Goal: Task Accomplishment & Management: Manage account settings

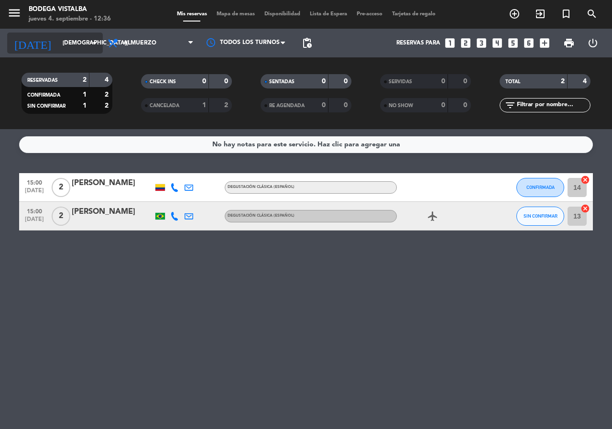
click at [58, 46] on input "[DEMOGRAPHIC_DATA][DATE]" at bounding box center [96, 43] width 76 height 16
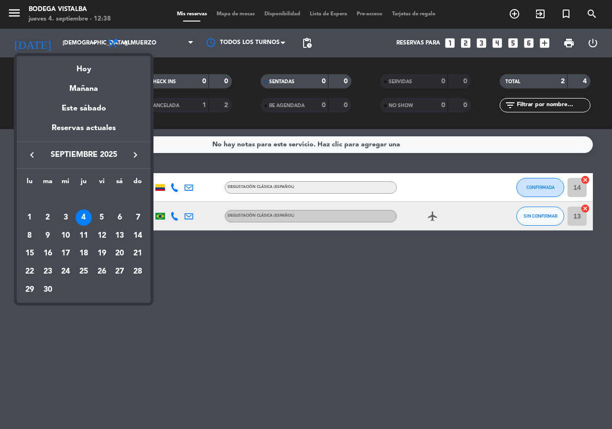
click at [59, 37] on div at bounding box center [306, 214] width 612 height 429
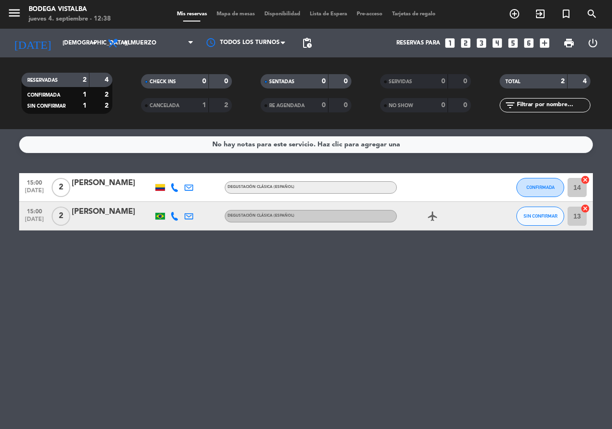
drag, startPoint x: 54, startPoint y: 55, endPoint x: 67, endPoint y: 80, distance: 27.8
click at [54, 55] on div "[DATE] [DATE] arrow_drop_down" at bounding box center [55, 43] width 96 height 29
click at [76, 40] on input "[DEMOGRAPHIC_DATA][DATE]" at bounding box center [96, 43] width 76 height 16
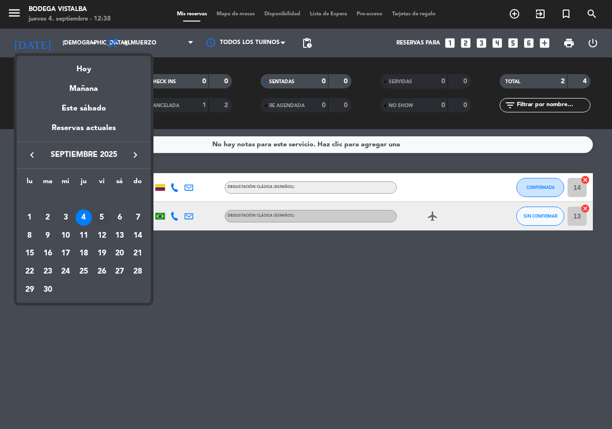
click at [104, 213] on div "5" at bounding box center [102, 218] width 16 height 16
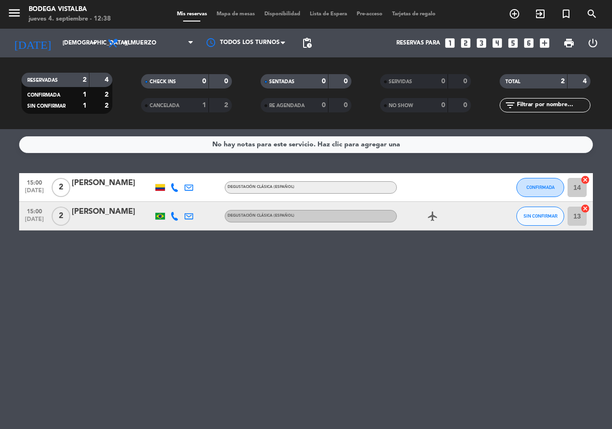
type input "[DATE]"
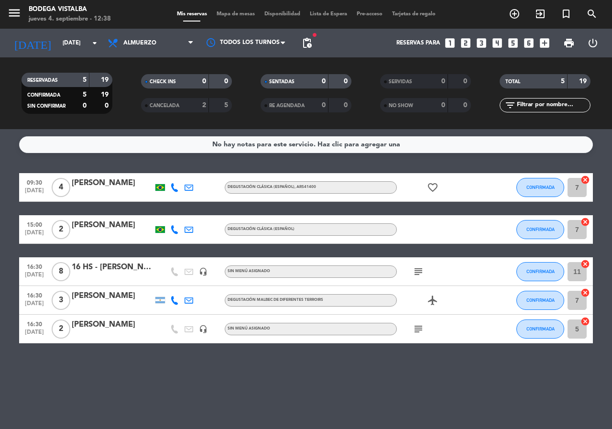
click at [134, 270] on div "16 HS - [PERSON_NAME]" at bounding box center [112, 267] width 81 height 12
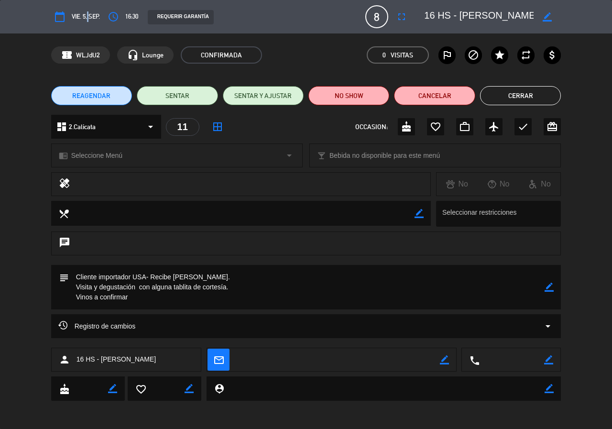
click at [88, 19] on span "vie. 5, sep." at bounding box center [86, 16] width 28 height 11
click at [67, 102] on button "REAGENDAR" at bounding box center [91, 95] width 81 height 19
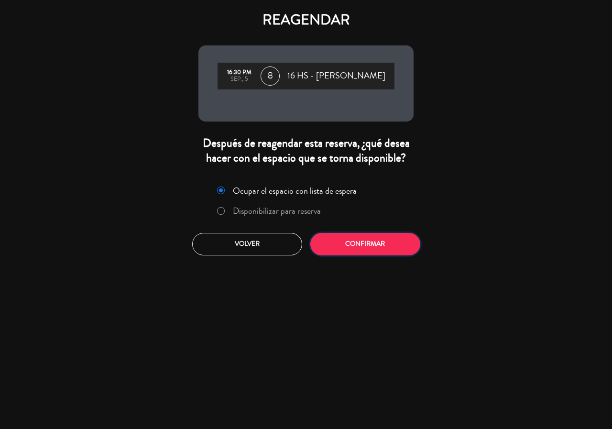
click at [357, 243] on button "Confirmar" at bounding box center [366, 244] width 110 height 22
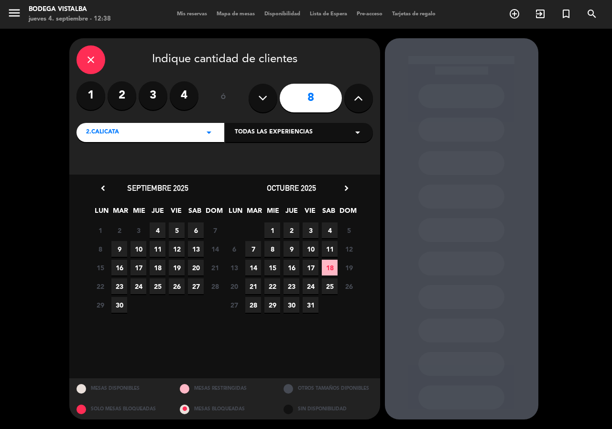
click at [163, 227] on span "4" at bounding box center [158, 230] width 16 height 16
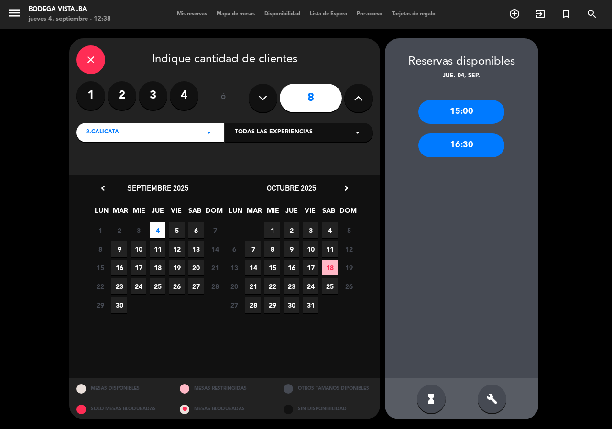
click at [444, 105] on div "15:00" at bounding box center [462, 112] width 86 height 24
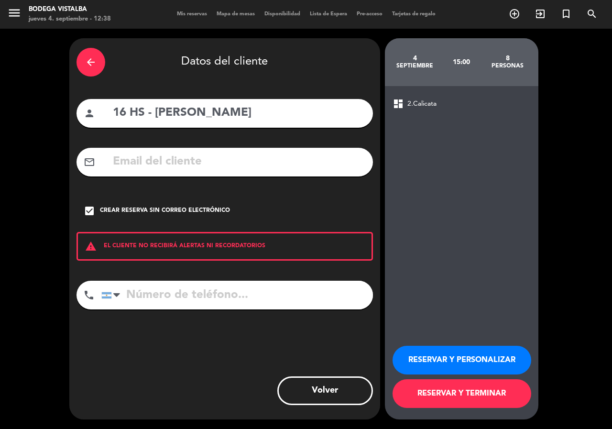
click at [447, 358] on button "RESERVAR Y PERSONALIZAR" at bounding box center [462, 360] width 139 height 29
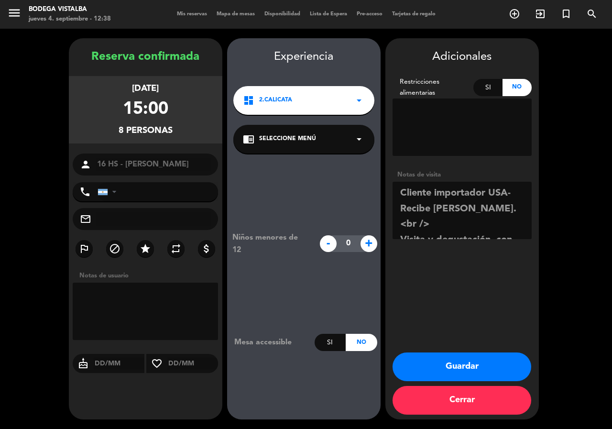
click at [436, 215] on textarea at bounding box center [462, 210] width 139 height 57
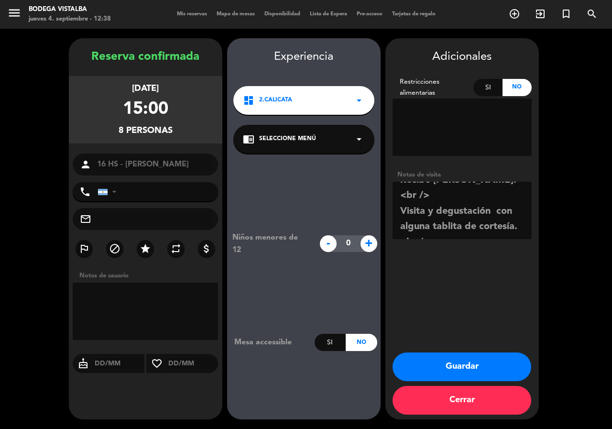
scroll to position [44, 0]
drag, startPoint x: 521, startPoint y: 199, endPoint x: 419, endPoint y: 195, distance: 102.0
click at [419, 195] on textarea at bounding box center [462, 210] width 139 height 57
click at [438, 212] on textarea at bounding box center [462, 210] width 139 height 57
click at [493, 184] on textarea at bounding box center [462, 210] width 139 height 57
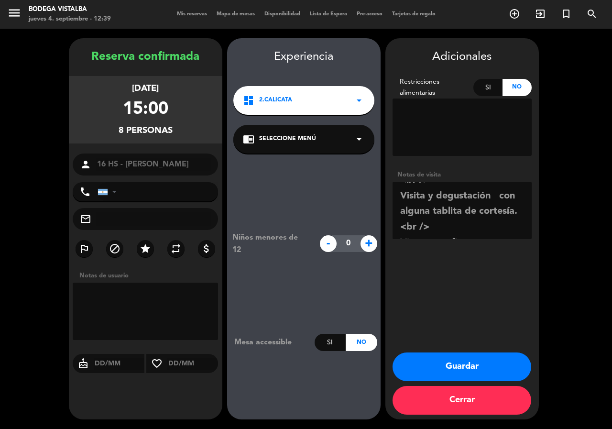
scroll to position [37, 0]
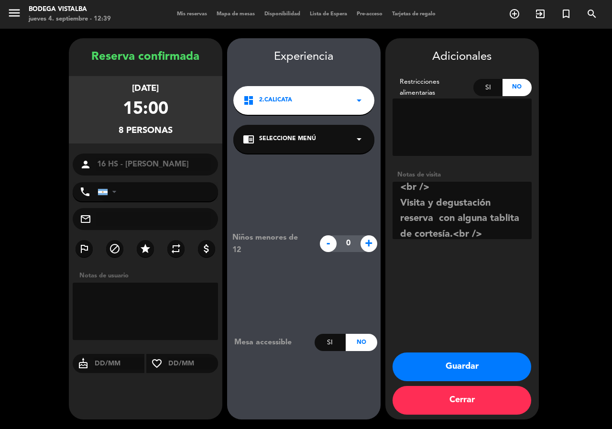
type textarea "Cliente importador USA- Recibe [PERSON_NAME].<br /> Visita y degustación reserv…"
click at [324, 145] on div "chrome_reader_mode Seleccione Menú arrow_drop_down" at bounding box center [303, 139] width 141 height 29
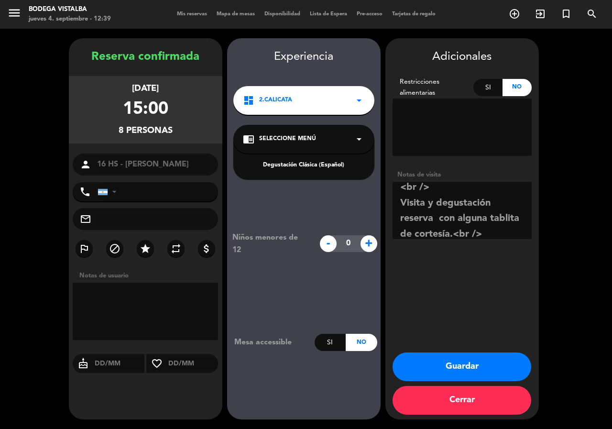
click at [516, 130] on textarea at bounding box center [462, 127] width 139 height 57
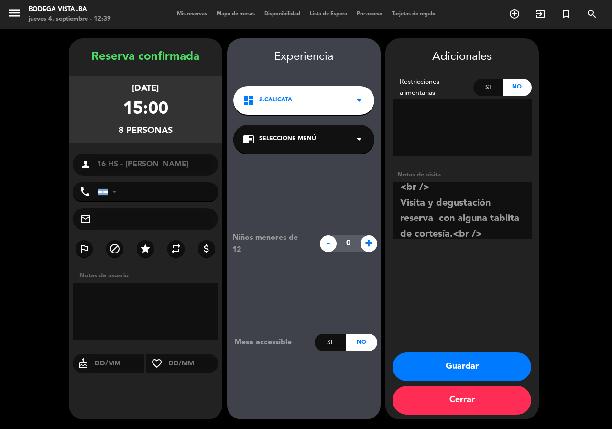
click at [446, 367] on button "Guardar" at bounding box center [462, 367] width 139 height 29
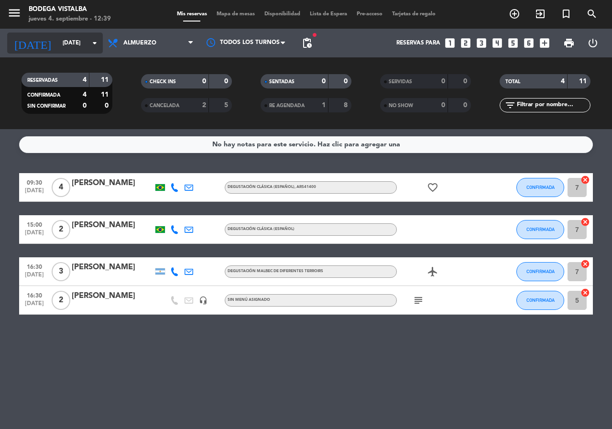
click at [72, 45] on input "[DATE]" at bounding box center [96, 43] width 76 height 16
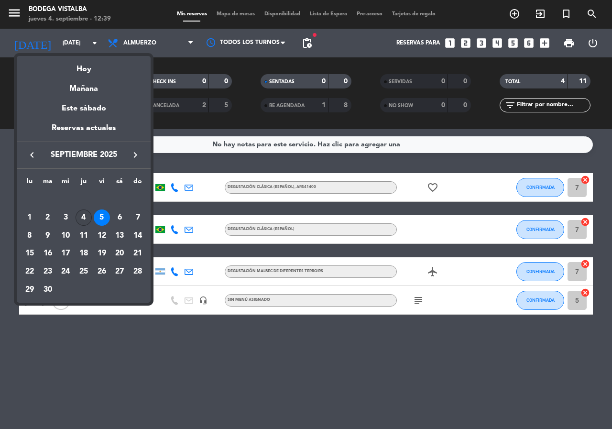
click at [79, 217] on div "4" at bounding box center [84, 218] width 16 height 16
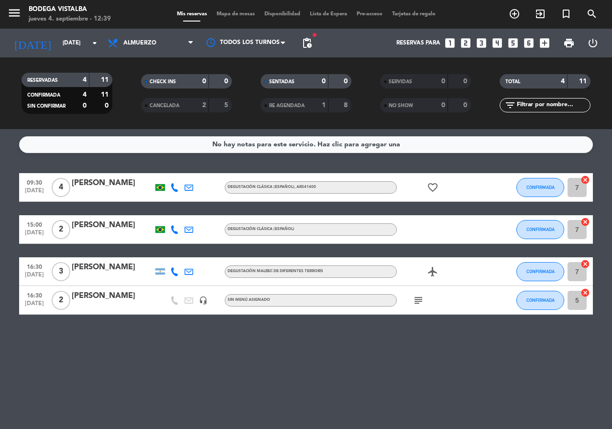
type input "[DEMOGRAPHIC_DATA][DATE]"
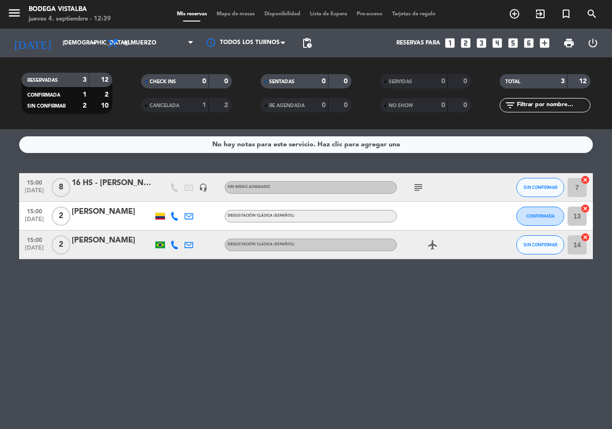
click at [159, 210] on div at bounding box center [160, 216] width 14 height 28
drag, startPoint x: 159, startPoint y: 216, endPoint x: 170, endPoint y: 215, distance: 11.0
click at [159, 216] on div at bounding box center [160, 216] width 10 height 7
click at [82, 183] on div "16 HS - [PERSON_NAME]" at bounding box center [112, 183] width 81 height 12
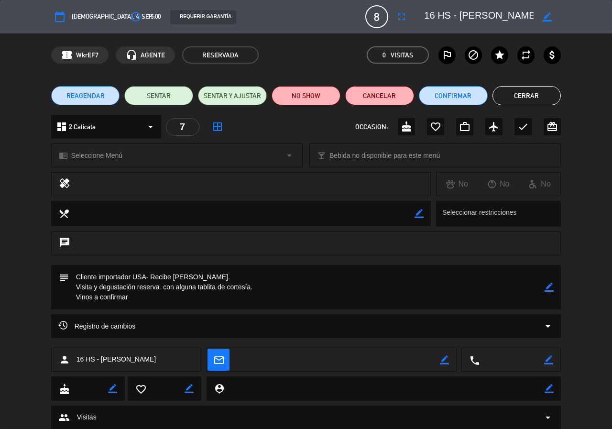
click at [549, 18] on icon "border_color" at bounding box center [547, 16] width 9 height 9
click at [437, 15] on textarea at bounding box center [479, 16] width 110 height 17
type textarea "15HS - [PERSON_NAME]"
click at [455, 91] on button "Confirmar" at bounding box center [453, 95] width 69 height 19
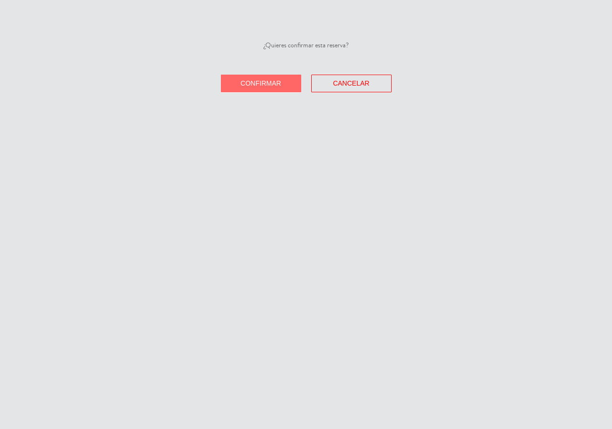
click at [275, 81] on span "Confirmar" at bounding box center [261, 83] width 41 height 8
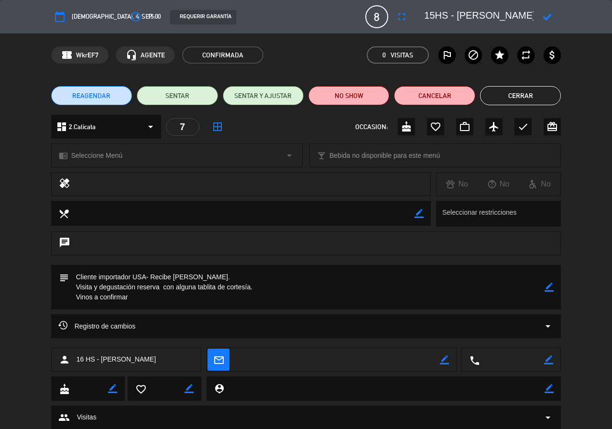
click at [555, 285] on div "subject border_color" at bounding box center [306, 287] width 510 height 44
click at [545, 290] on icon "border_color" at bounding box center [549, 287] width 9 height 9
drag, startPoint x: 131, startPoint y: 298, endPoint x: 58, endPoint y: 304, distance: 73.0
click at [58, 304] on div "subject" at bounding box center [306, 287] width 510 height 44
click at [551, 289] on icon at bounding box center [549, 287] width 9 height 9
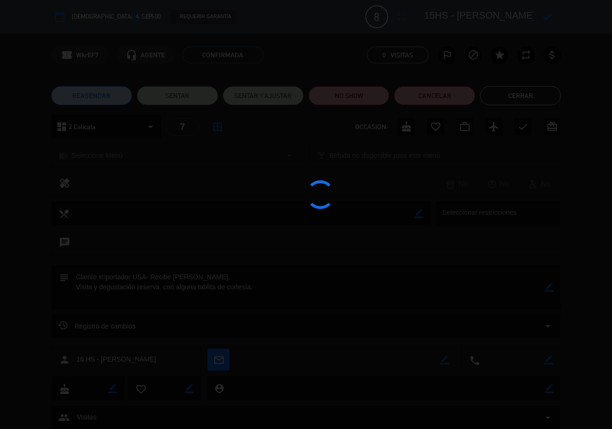
type textarea "Cliente importador USA- Recibe [PERSON_NAME]. Visita y degustación reserva con …"
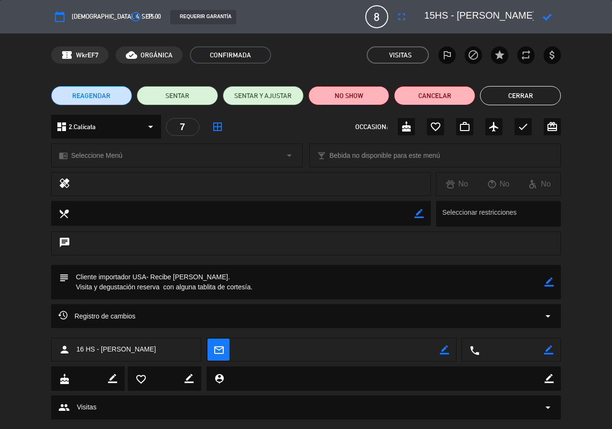
click at [508, 105] on div "REAGENDAR SENTAR SENTAR Y AJUSTAR NO SHOW Cancelar Cerrar" at bounding box center [306, 96] width 612 height 38
click at [516, 92] on button "Cerrar" at bounding box center [520, 95] width 81 height 19
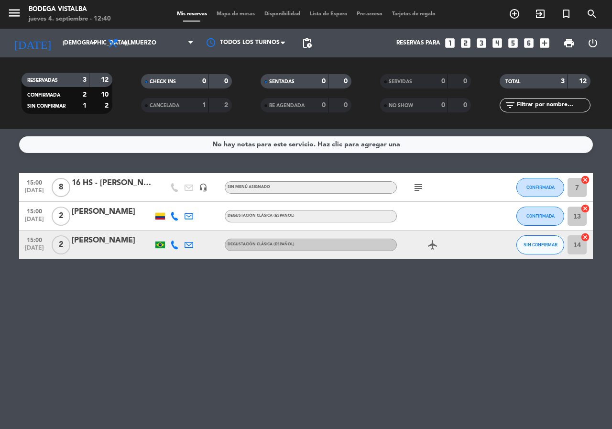
click at [101, 183] on div "16 HS - [PERSON_NAME]" at bounding box center [112, 183] width 81 height 12
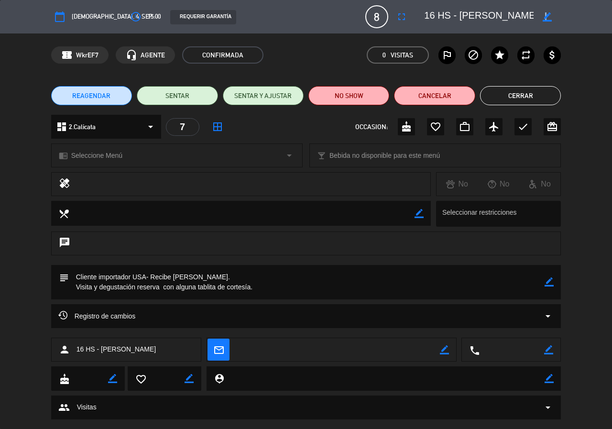
click at [546, 19] on icon "border_color" at bounding box center [547, 16] width 9 height 9
click at [435, 13] on textarea at bounding box center [479, 16] width 110 height 17
type textarea "15 HS - [PERSON_NAME]"
click at [549, 16] on icon at bounding box center [547, 16] width 9 height 9
click at [513, 95] on button "Cerrar" at bounding box center [520, 95] width 81 height 19
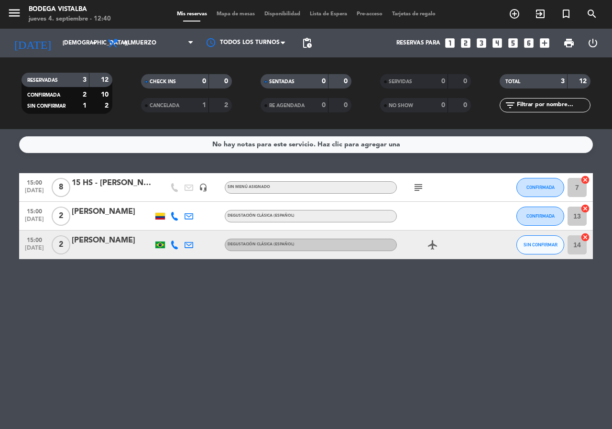
click at [424, 187] on icon "subject" at bounding box center [418, 187] width 11 height 11
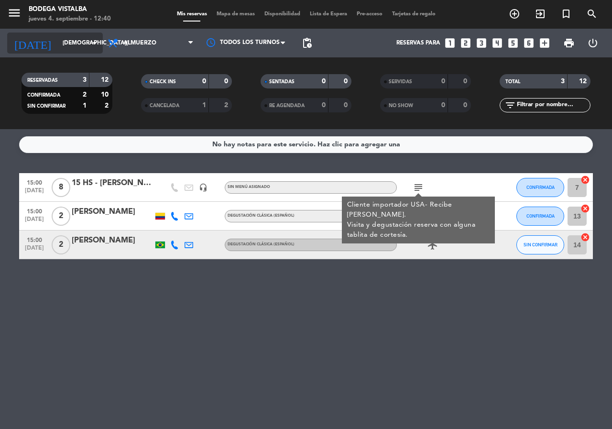
click at [58, 48] on input "[DEMOGRAPHIC_DATA][DATE]" at bounding box center [96, 43] width 76 height 16
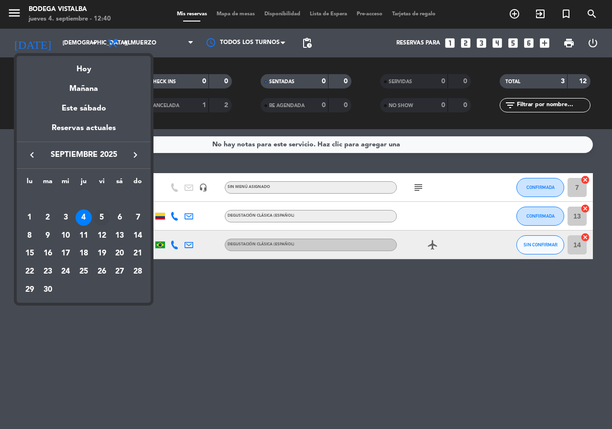
click at [99, 216] on div "5" at bounding box center [102, 218] width 16 height 16
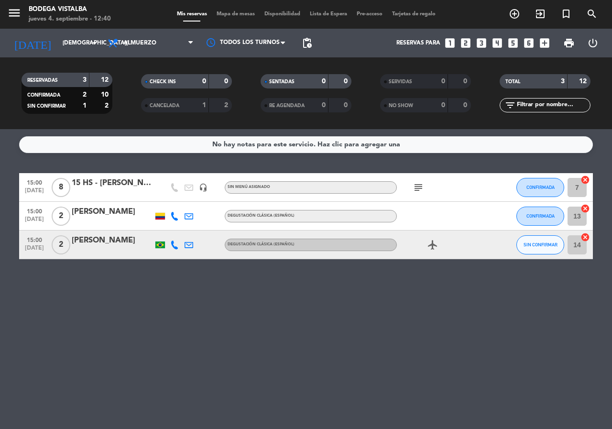
type input "[DATE]"
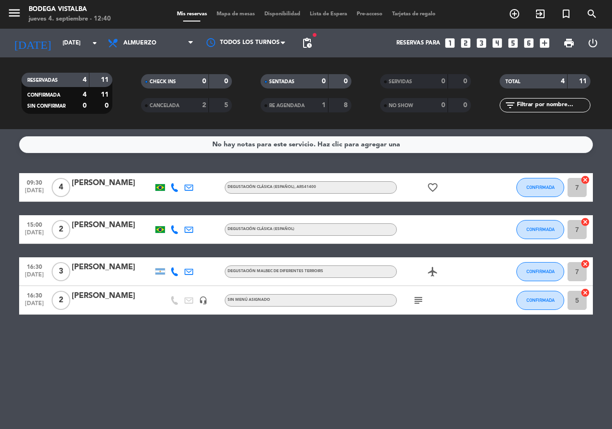
click at [417, 300] on icon "subject" at bounding box center [418, 300] width 11 height 11
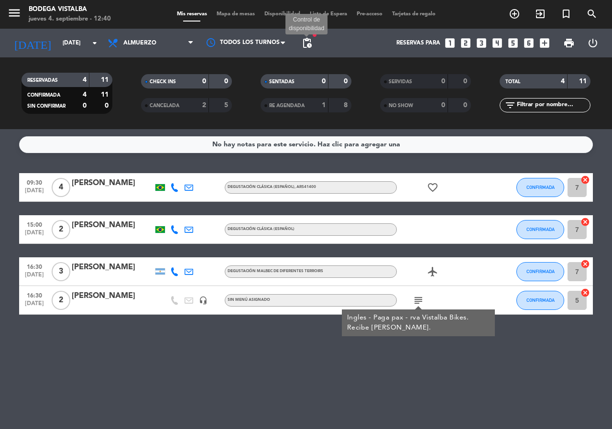
click at [306, 39] on span "pending_actions" at bounding box center [306, 42] width 11 height 11
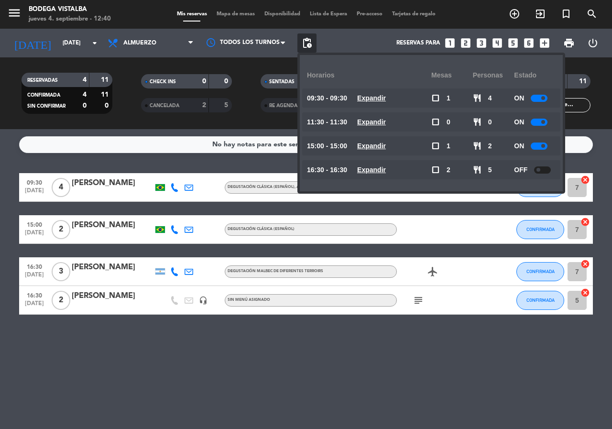
click at [550, 171] on div at bounding box center [542, 169] width 17 height 7
click at [78, 299] on div "[PERSON_NAME]" at bounding box center [112, 296] width 81 height 12
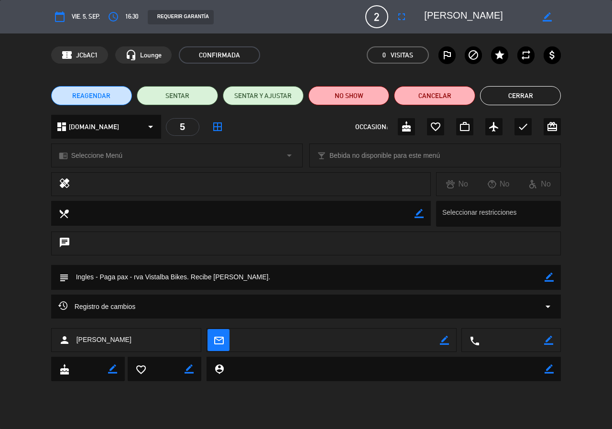
click at [546, 20] on icon "border_color" at bounding box center [547, 16] width 9 height 9
click at [421, 16] on div at bounding box center [490, 16] width 144 height 17
click at [424, 17] on textarea at bounding box center [479, 16] width 110 height 17
type textarea "16 hs [PERSON_NAME]"
click at [546, 16] on icon at bounding box center [547, 16] width 9 height 9
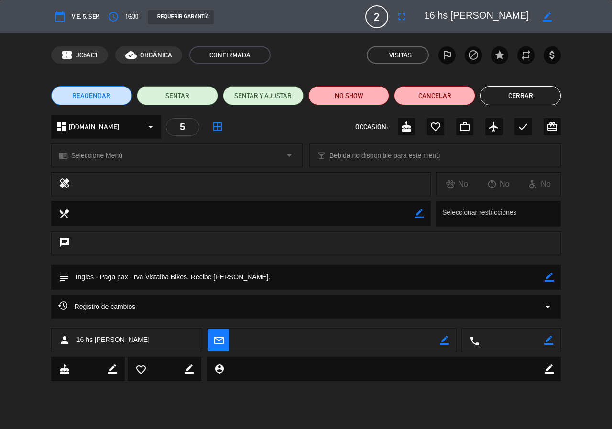
click at [524, 96] on button "Cerrar" at bounding box center [520, 95] width 81 height 19
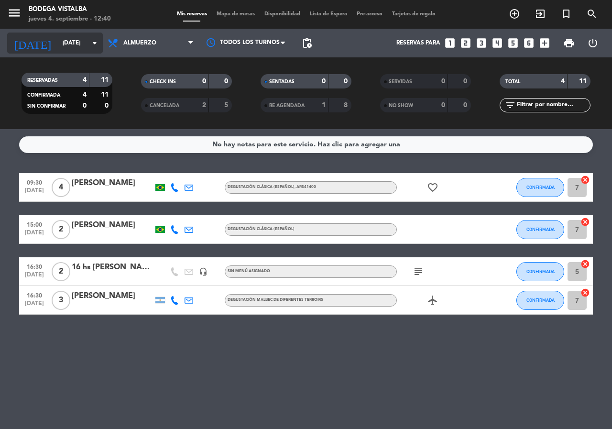
click at [64, 43] on input "[DATE]" at bounding box center [96, 43] width 76 height 16
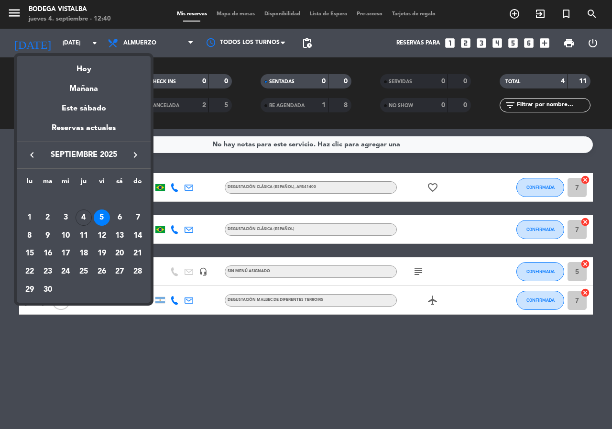
drag, startPoint x: 85, startPoint y: 219, endPoint x: 164, endPoint y: 232, distance: 80.0
click at [85, 220] on div "4" at bounding box center [84, 218] width 16 height 16
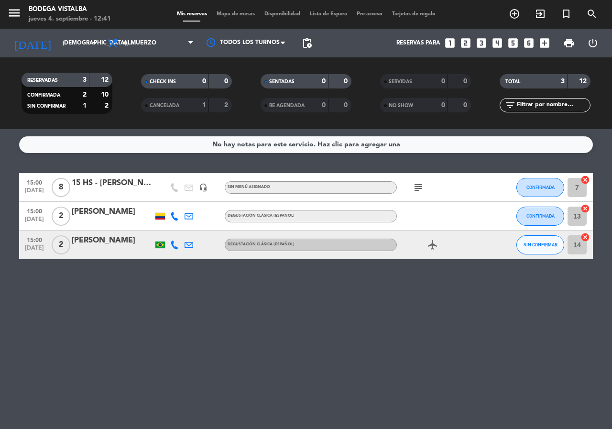
click at [414, 190] on icon "subject" at bounding box center [418, 187] width 11 height 11
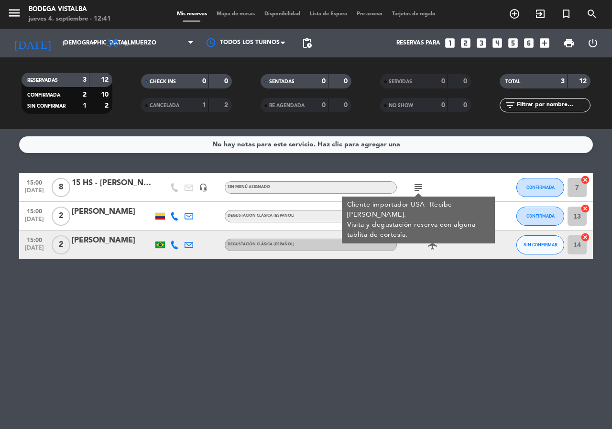
click at [400, 325] on div "No hay notas para este servicio. Haz clic para agregar una 15:00 [DATE] 8 15 HS…" at bounding box center [306, 279] width 612 height 300
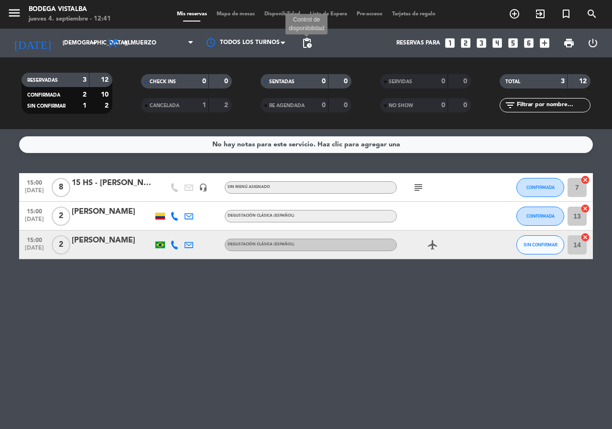
click at [312, 41] on span "pending_actions" at bounding box center [306, 42] width 11 height 11
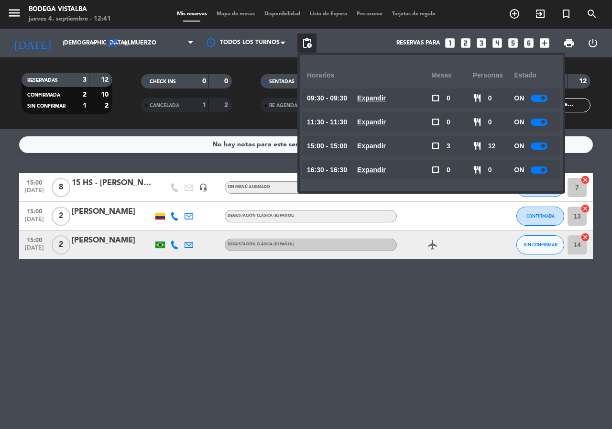
click at [545, 148] on div at bounding box center [539, 146] width 17 height 7
click at [298, 364] on div "No hay notas para este servicio. Haz clic para agregar una 15:00 [DATE] 8 15 HS…" at bounding box center [306, 279] width 612 height 300
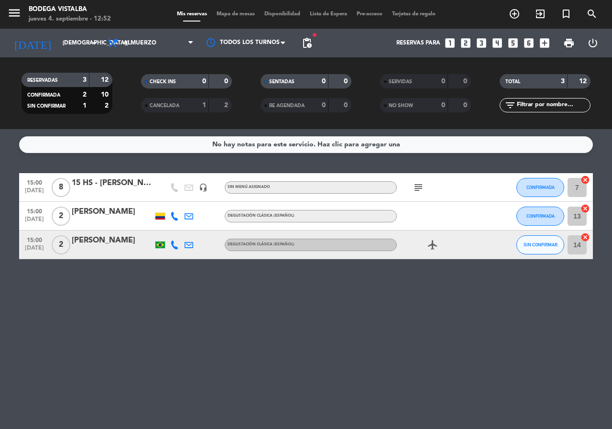
click at [298, 364] on div "No hay notas para este servicio. Haz clic para agregar una 15:00 [DATE] 8 15 HS…" at bounding box center [306, 279] width 612 height 300
click at [420, 182] on icon "subject" at bounding box center [418, 187] width 11 height 11
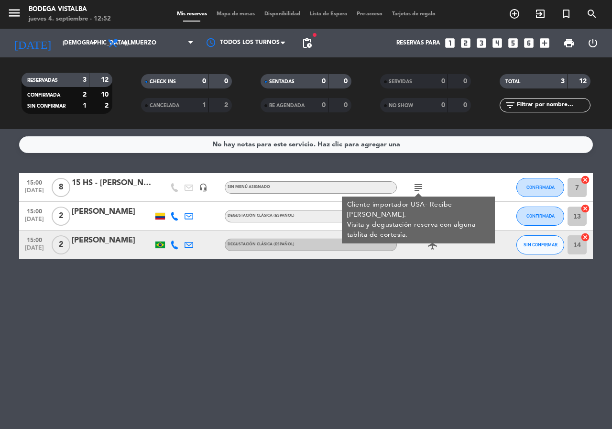
drag, startPoint x: 252, startPoint y: 356, endPoint x: 217, endPoint y: 309, distance: 58.8
click at [251, 356] on div "No hay notas para este servicio. Haz clic para agregar una 15:00 [DATE] 8 15 HS…" at bounding box center [306, 279] width 612 height 300
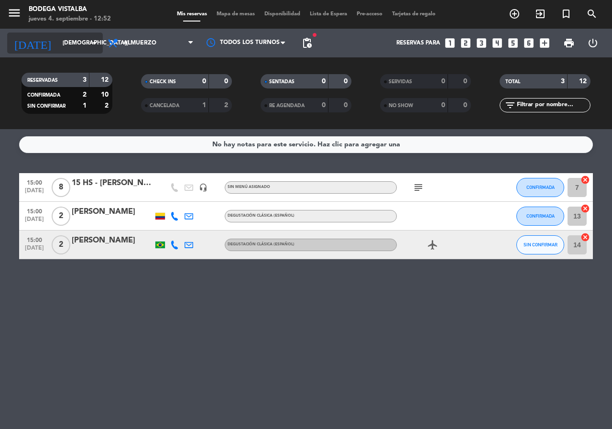
click at [58, 45] on input "[DEMOGRAPHIC_DATA][DATE]" at bounding box center [96, 43] width 76 height 16
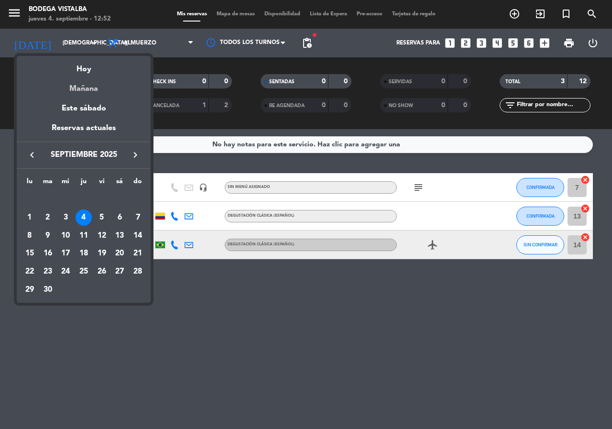
click at [75, 90] on div "Mañana" at bounding box center [84, 86] width 134 height 20
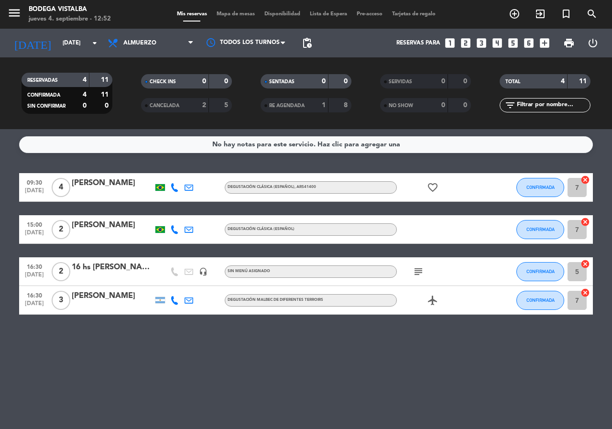
click at [430, 182] on icon "favorite_border" at bounding box center [432, 187] width 11 height 11
click at [391, 374] on div "No hay notas para este servicio. Haz clic para agregar una 09:30 [DATE] 4 [PERS…" at bounding box center [306, 279] width 612 height 300
click at [428, 275] on div "subject" at bounding box center [440, 271] width 86 height 28
click at [425, 273] on span "subject" at bounding box center [418, 271] width 14 height 11
click at [418, 267] on icon "subject" at bounding box center [418, 271] width 11 height 11
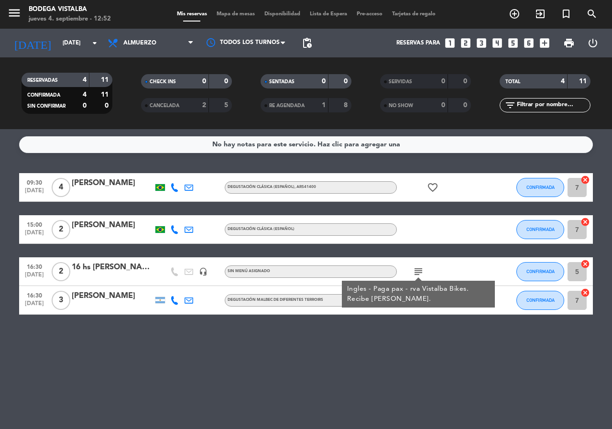
click at [356, 382] on div "No hay notas para este servicio. Haz clic para agregar una 09:30 [DATE] 4 [PERS…" at bounding box center [306, 279] width 612 height 300
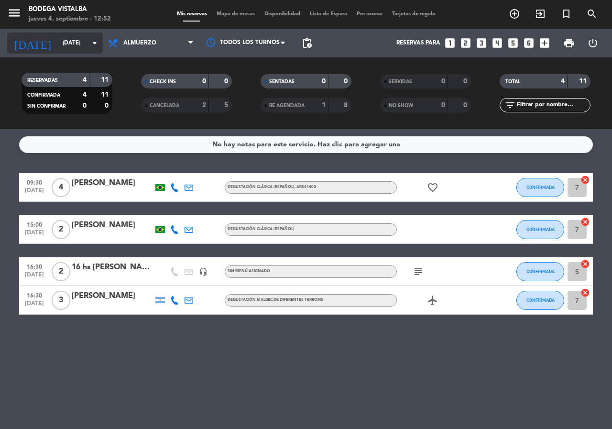
click at [58, 45] on input "[DATE]" at bounding box center [96, 43] width 76 height 16
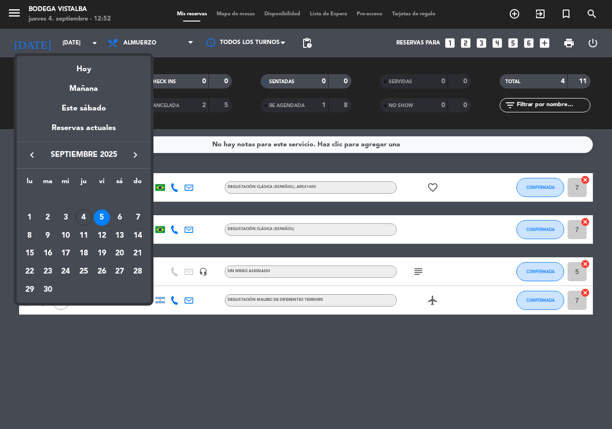
click at [70, 68] on div "Hoy" at bounding box center [84, 66] width 134 height 20
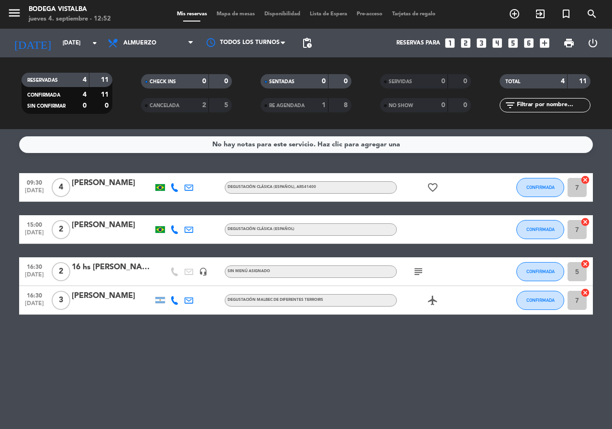
type input "[DEMOGRAPHIC_DATA][DATE]"
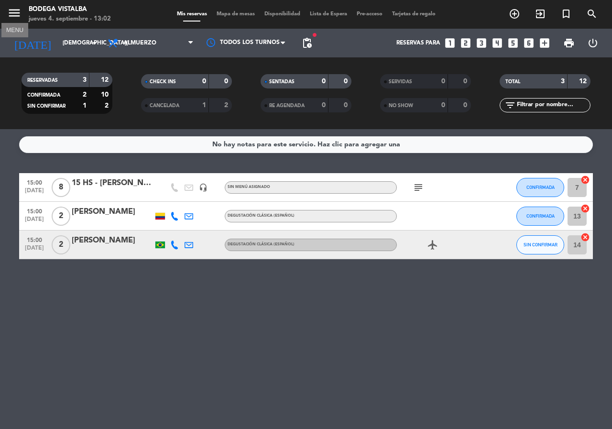
click at [12, 18] on icon "menu" at bounding box center [14, 13] width 14 height 14
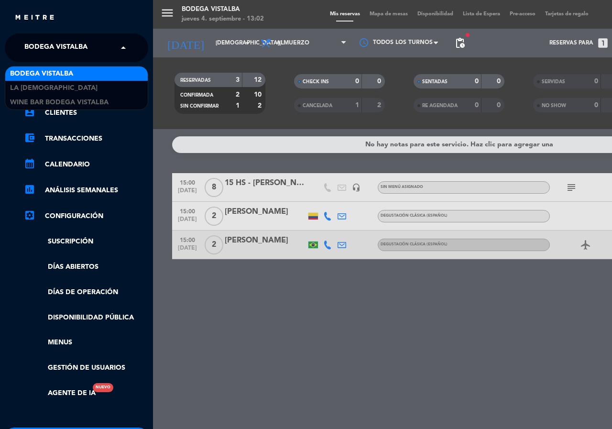
click at [122, 45] on span at bounding box center [126, 48] width 16 height 20
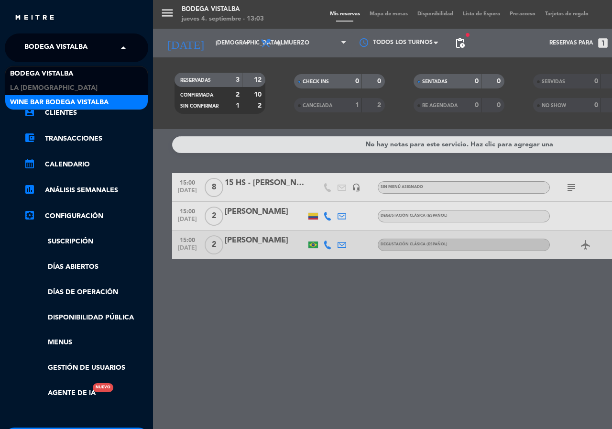
click at [126, 107] on div "Wine Bar Bodega Vistalba" at bounding box center [76, 102] width 143 height 14
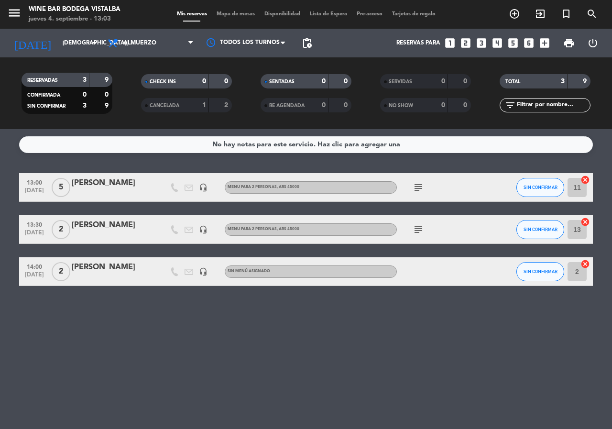
click at [419, 189] on icon "subject" at bounding box center [418, 187] width 11 height 11
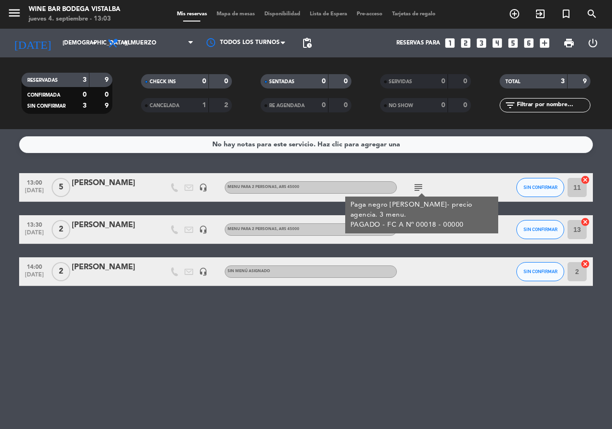
click at [463, 400] on div "No hay notas para este servicio. Haz clic para agregar una 13:00 [DATE] 5 [PERS…" at bounding box center [306, 279] width 612 height 300
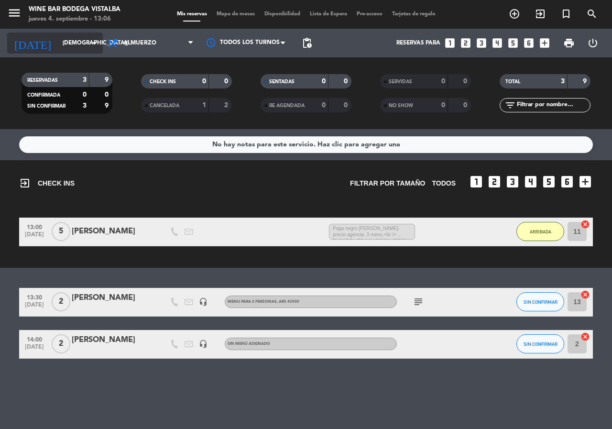
click at [58, 50] on input "[DEMOGRAPHIC_DATA][DATE]" at bounding box center [96, 43] width 76 height 16
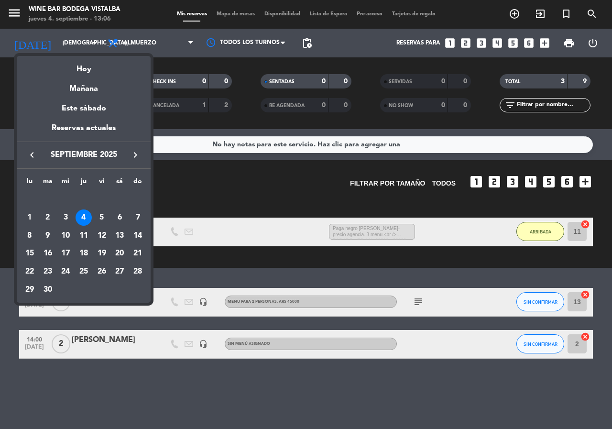
click at [8, 18] on div at bounding box center [306, 214] width 612 height 429
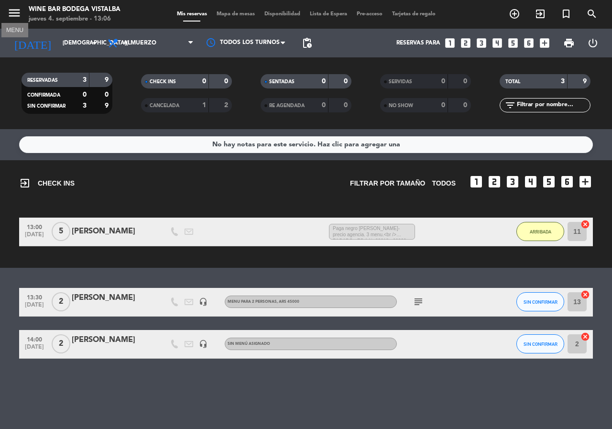
click at [14, 14] on icon "menu" at bounding box center [14, 13] width 14 height 14
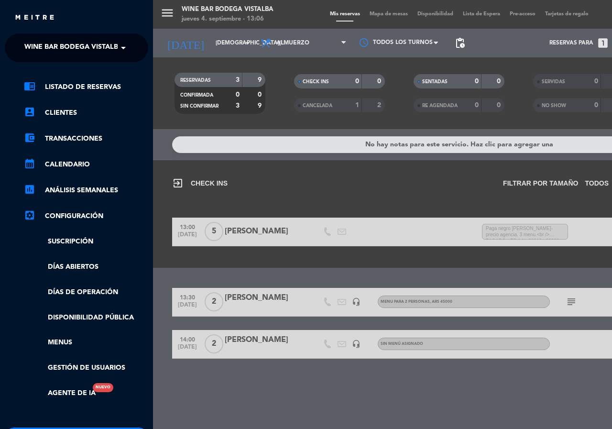
click at [277, 397] on div "menu Wine Bar Bodega Vistalba [DATE] 4. septiembre - 13:06 Mis reservas Mapa de…" at bounding box center [459, 214] width 612 height 429
